Goal: Find specific page/section: Find specific page/section

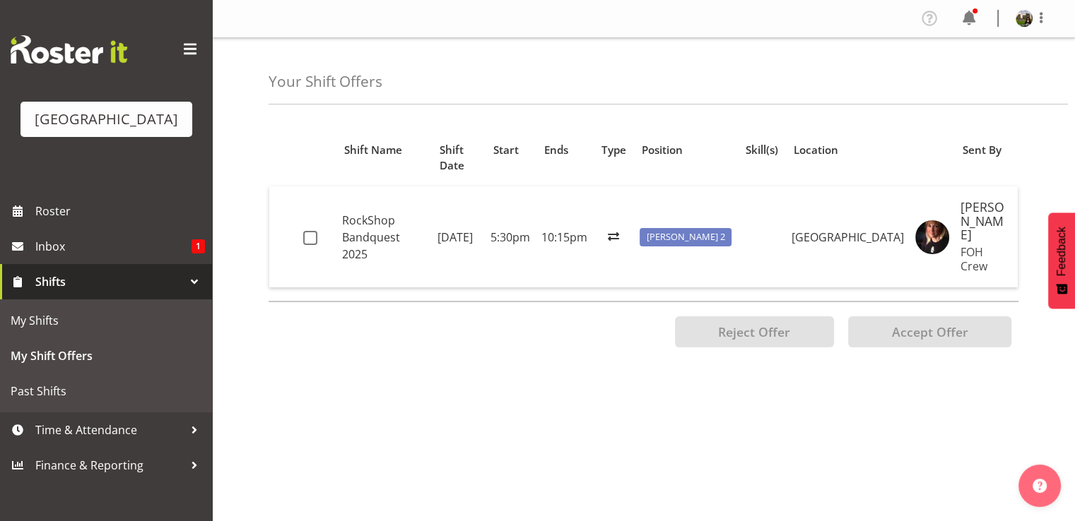
scroll to position [170, 0]
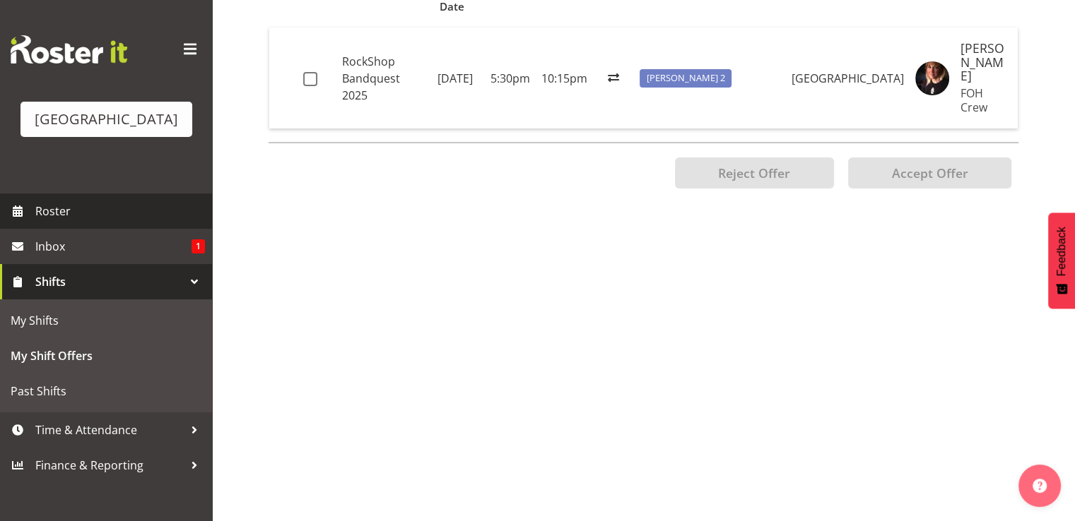
click at [52, 222] on span "Roster" at bounding box center [120, 211] width 170 height 21
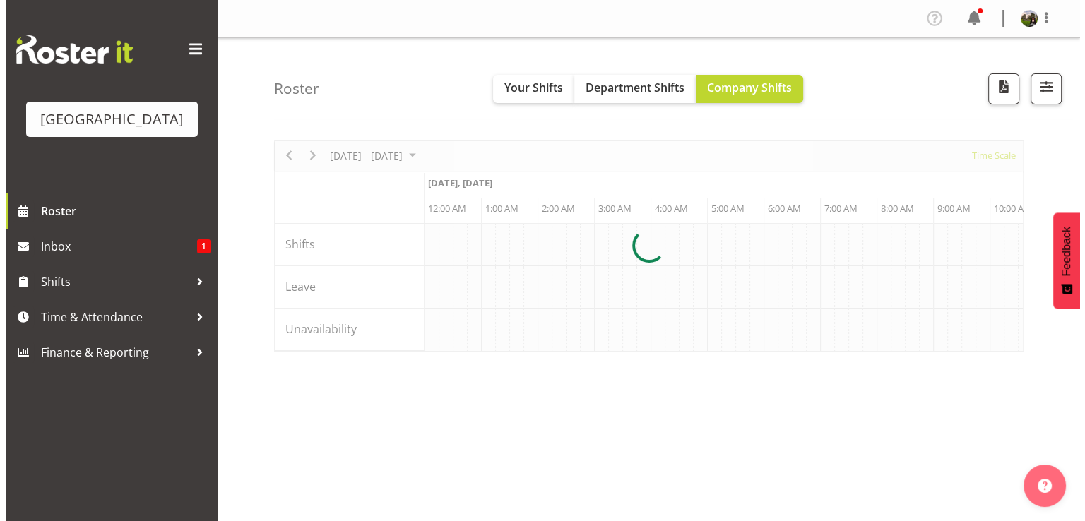
scroll to position [0, 5426]
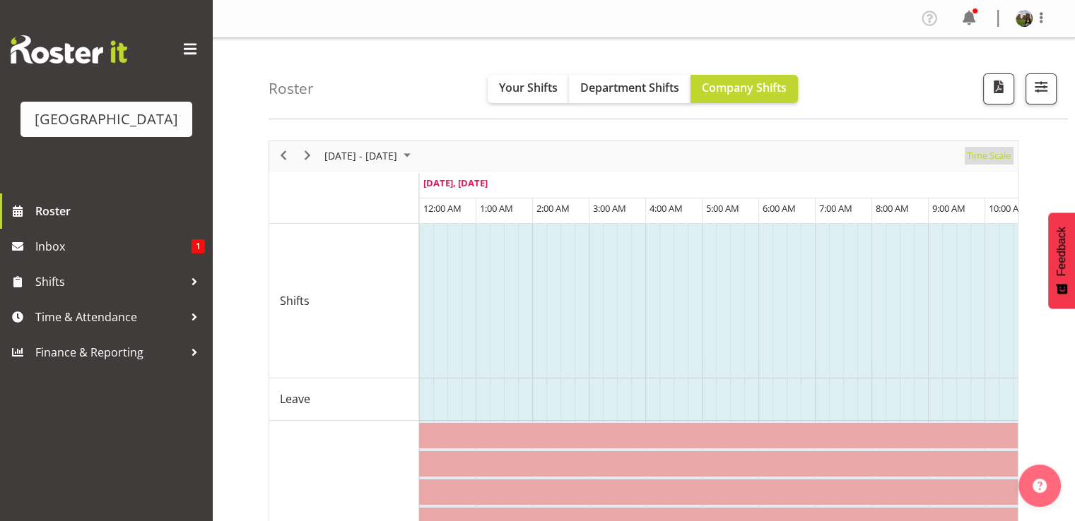
click at [986, 159] on span "Time Scale" at bounding box center [988, 156] width 47 height 18
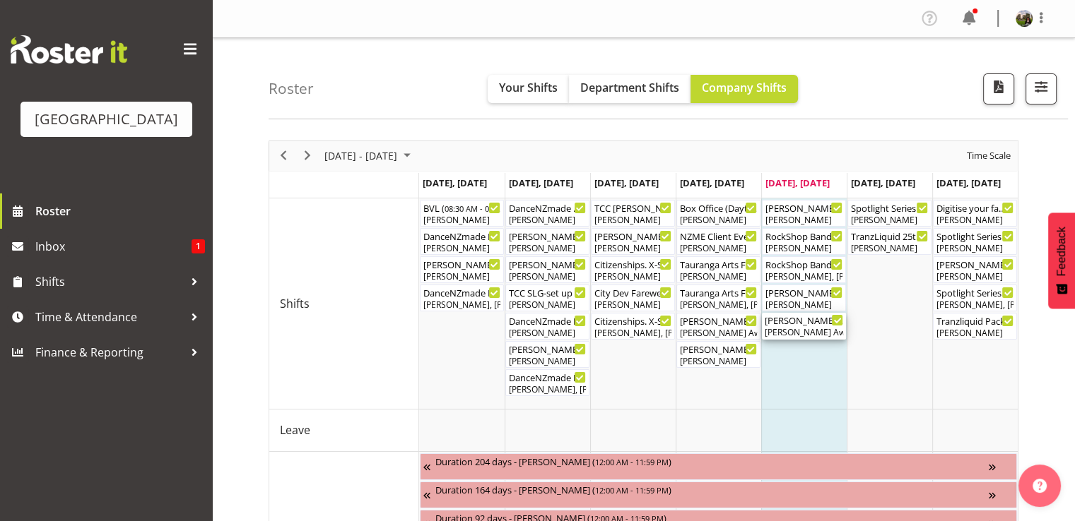
click at [800, 331] on div "[PERSON_NAME] Awhina [PERSON_NAME]" at bounding box center [803, 332] width 78 height 13
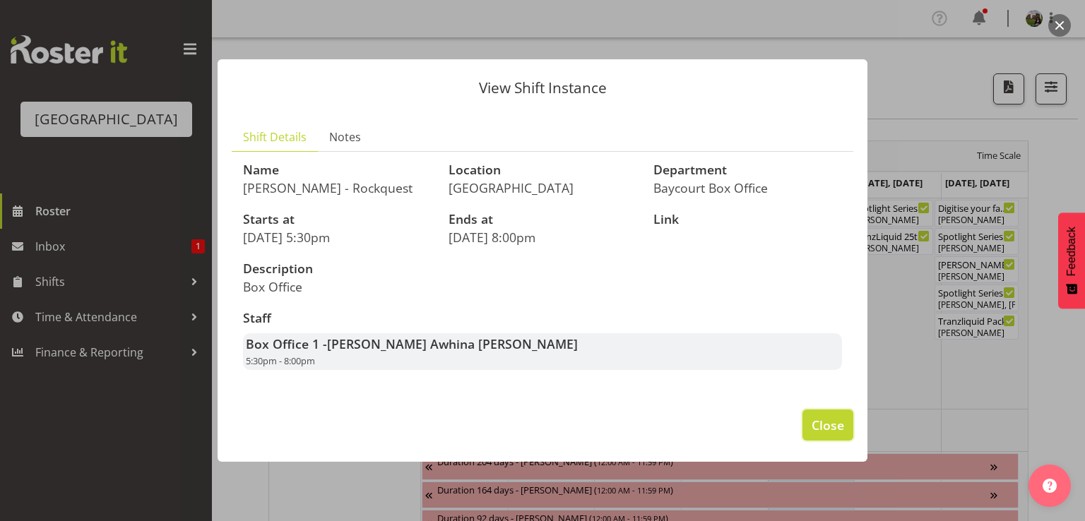
click at [820, 419] on button "Close" at bounding box center [828, 425] width 51 height 31
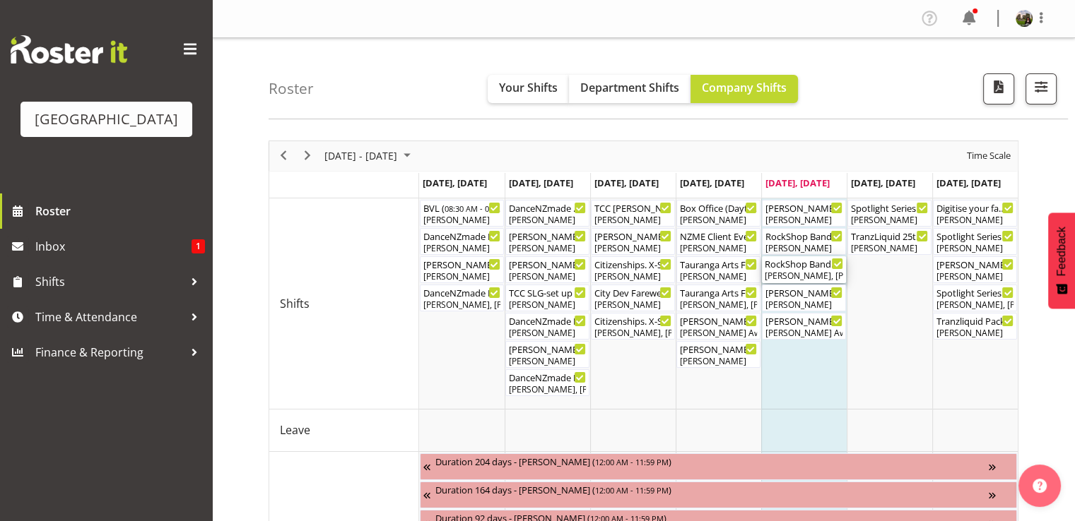
click at [808, 271] on div "[PERSON_NAME], [PERSON_NAME], [PERSON_NAME], [PERSON_NAME], [PERSON_NAME], [PER…" at bounding box center [803, 276] width 78 height 13
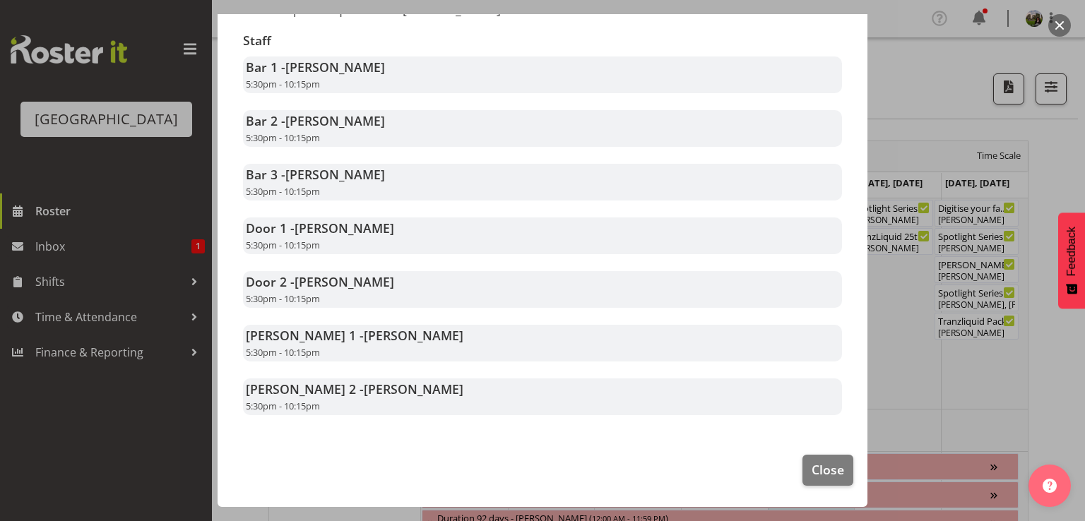
scroll to position [283, 0]
click at [815, 463] on span "Close" at bounding box center [828, 470] width 32 height 18
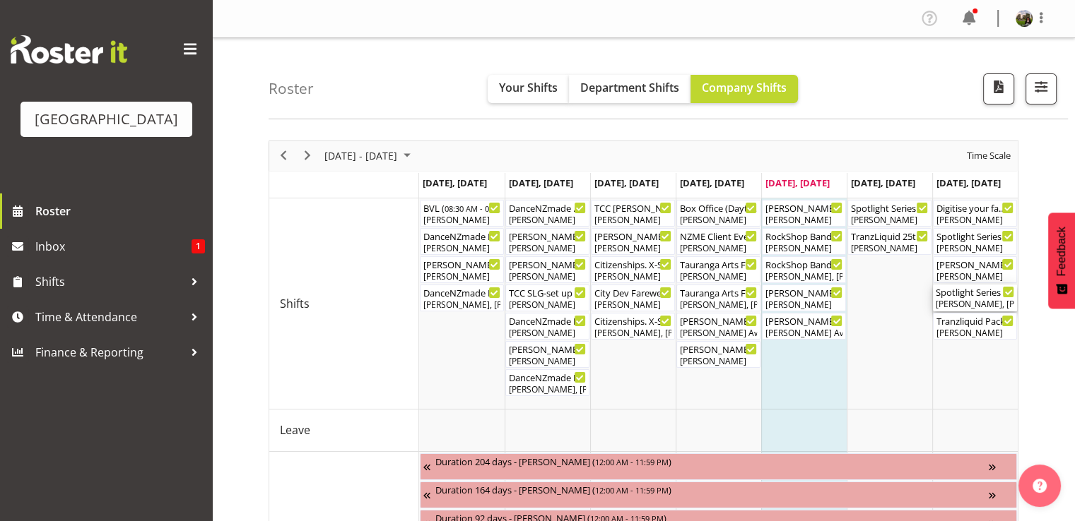
click at [957, 297] on div "Spotlight Series by Create the Bay (Troupes) ( 09:30 AM - 03:00 PM )" at bounding box center [974, 292] width 78 height 14
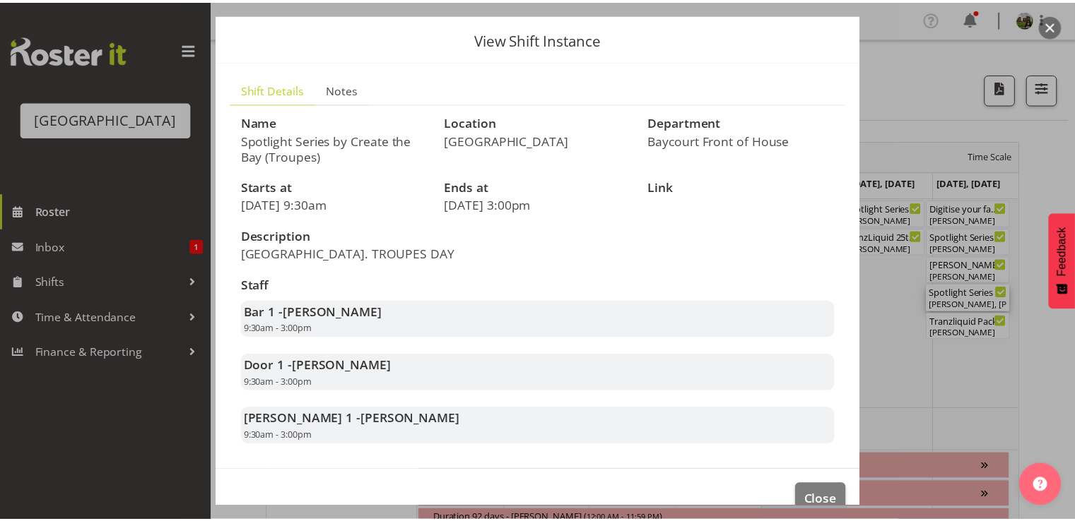
scroll to position [68, 0]
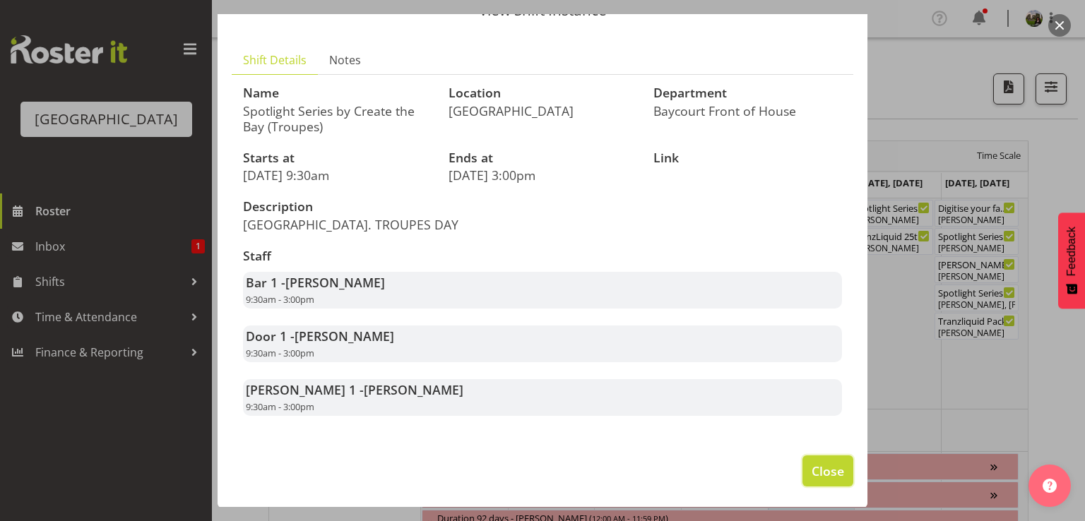
click at [820, 464] on span "Close" at bounding box center [828, 471] width 32 height 18
